Goal: Information Seeking & Learning: Learn about a topic

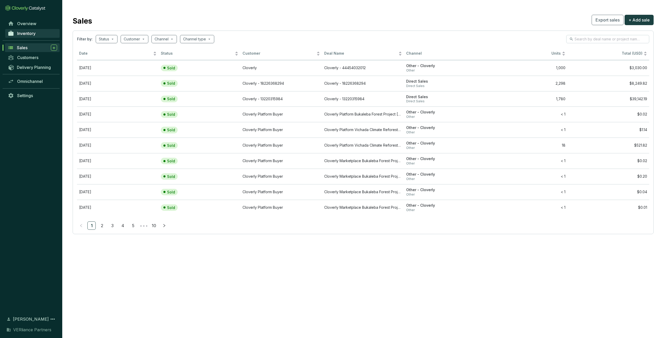
click at [30, 34] on span "Inventory" at bounding box center [26, 33] width 18 height 5
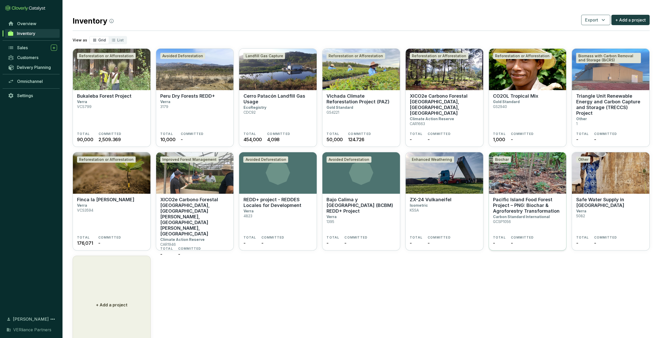
click at [516, 207] on p "Pacific Island Food Forest Project – PNG: Biochar & Agroforestry Transformation" at bounding box center [527, 205] width 69 height 17
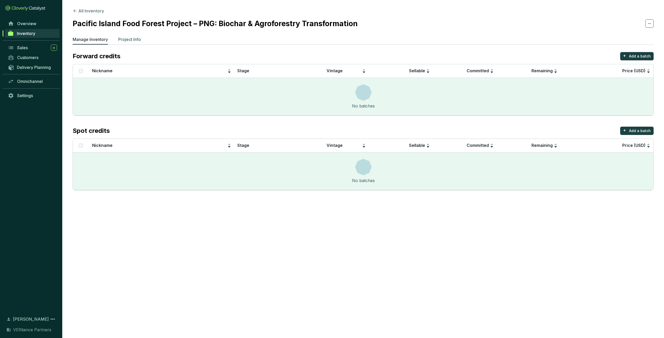
click at [140, 40] on p "Project Info" at bounding box center [129, 39] width 23 height 6
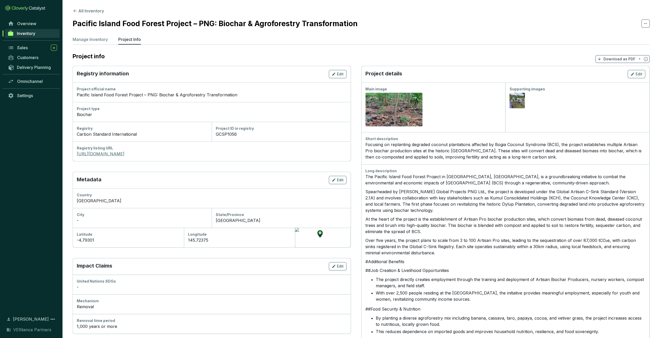
click at [136, 153] on link "https://global-c-registry.org/project-view/1056" at bounding box center [212, 154] width 270 height 6
click at [143, 156] on link "https://global-c-registry.org/project-view/1056" at bounding box center [212, 154] width 270 height 6
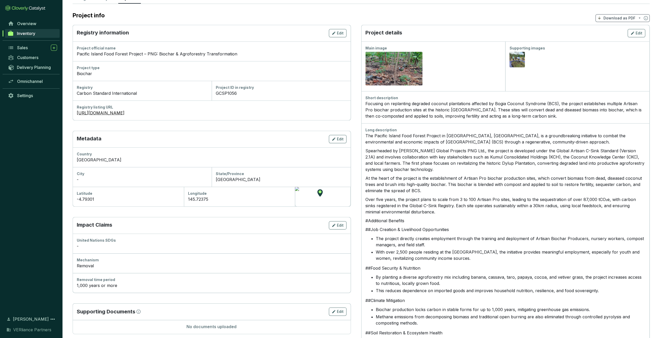
scroll to position [52, 0]
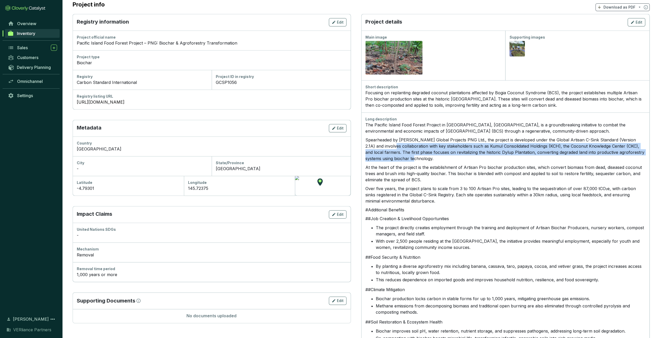
drag, startPoint x: 378, startPoint y: 146, endPoint x: 422, endPoint y: 159, distance: 46.2
click at [422, 159] on p "Spearheaded by CORA Global Projects PNG Ltd., the project is developed under th…" at bounding box center [505, 149] width 280 height 25
click at [423, 158] on p "Spearheaded by CORA Global Projects PNG Ltd., the project is developed under th…" at bounding box center [505, 149] width 280 height 25
drag, startPoint x: 408, startPoint y: 158, endPoint x: 365, endPoint y: 146, distance: 44.5
click at [365, 146] on p "Spearheaded by CORA Global Projects PNG Ltd., the project is developed under th…" at bounding box center [505, 149] width 280 height 25
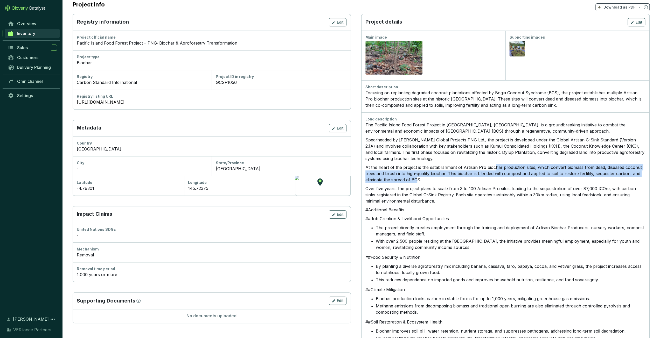
drag, startPoint x: 492, startPoint y: 169, endPoint x: 416, endPoint y: 178, distance: 77.3
click at [416, 178] on p "At the heart of the project is the establishment of Artisan Pro biochar product…" at bounding box center [505, 173] width 280 height 19
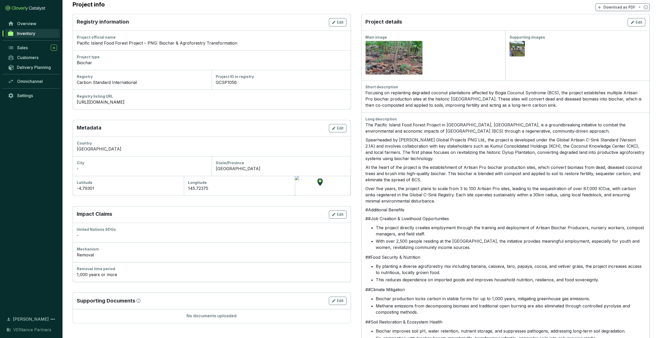
click at [422, 194] on p "Over five years, the project plans to scale from 3 to 100 Artisan Pro sites, le…" at bounding box center [505, 195] width 280 height 19
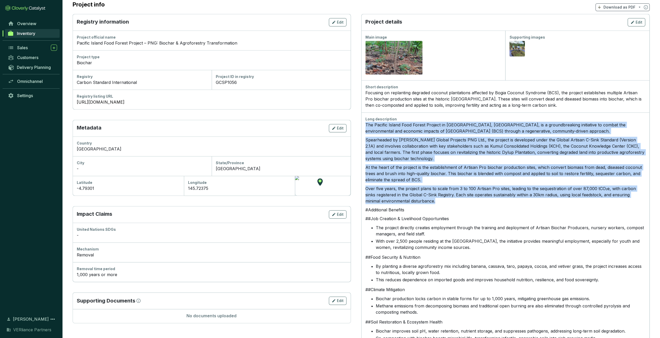
drag, startPoint x: 423, startPoint y: 201, endPoint x: 363, endPoint y: 124, distance: 96.8
click at [363, 124] on div "Long description The Pacific Island Food Forest Project in Madang Province, Pap…" at bounding box center [505, 318] width 288 height 411
copy div "The Pacific Island Food Forest Project in Madang Province, Papua New Guinea, is…"
click at [445, 157] on p "Spearheaded by CORA Global Projects PNG Ltd., the project is developed under th…" at bounding box center [505, 149] width 280 height 25
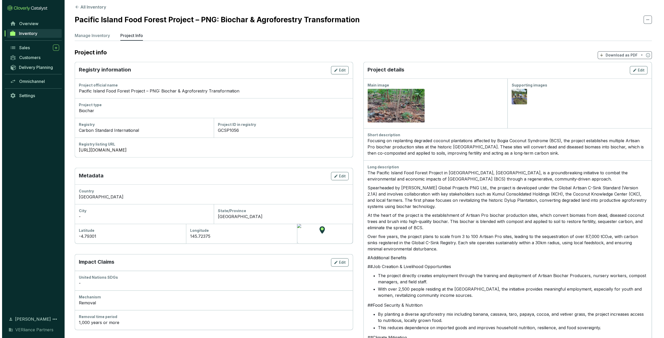
scroll to position [0, 0]
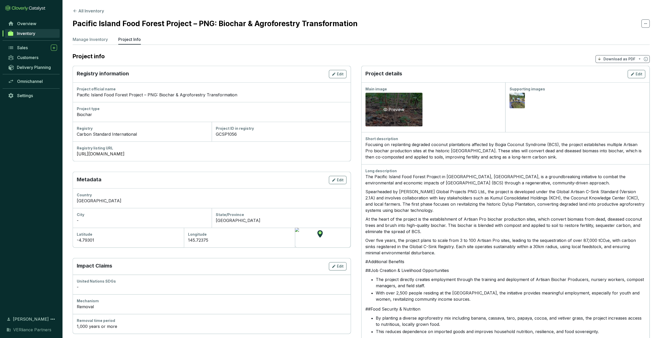
click at [402, 113] on div "Preview" at bounding box center [393, 110] width 57 height 34
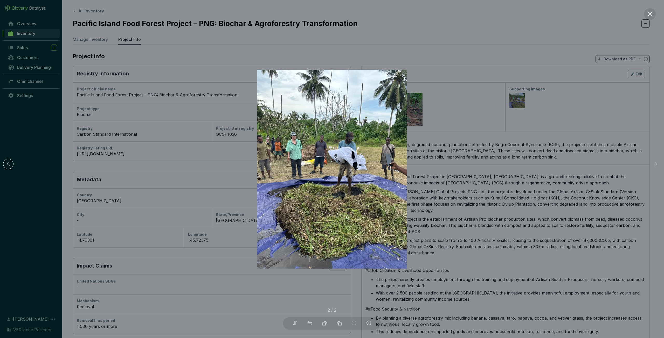
click at [445, 162] on div at bounding box center [332, 169] width 664 height 338
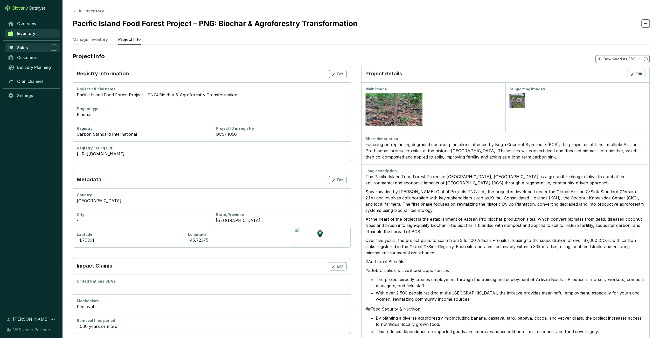
click at [25, 46] on span "Sales" at bounding box center [22, 47] width 11 height 5
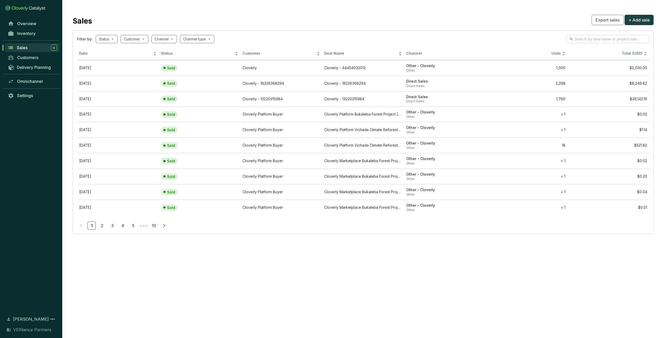
click at [40, 49] on div "Sales" at bounding box center [37, 48] width 40 height 6
